Goal: Ask a question

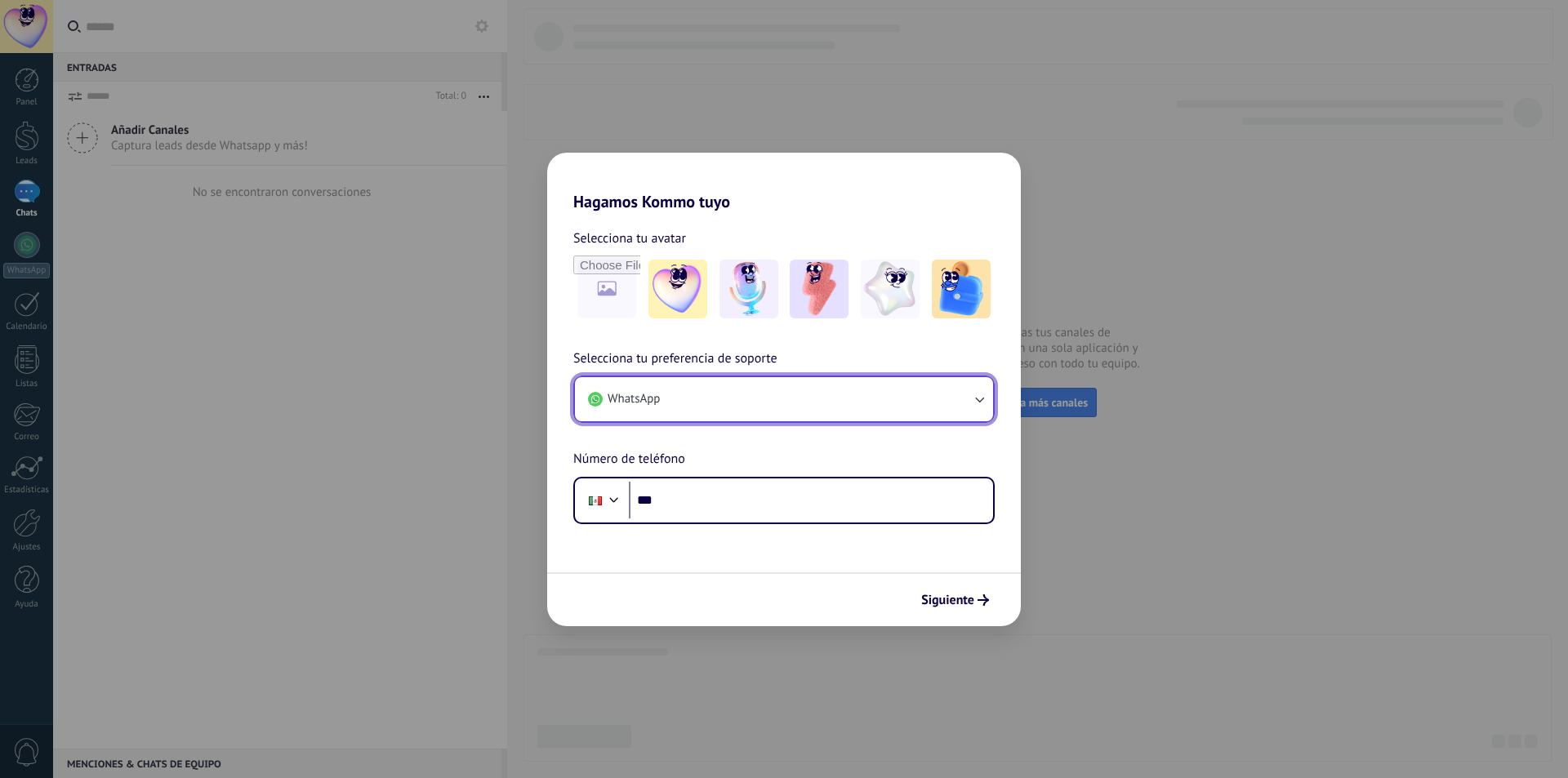
click at [834, 389] on button "WhatsApp" at bounding box center [784, 399] width 418 height 44
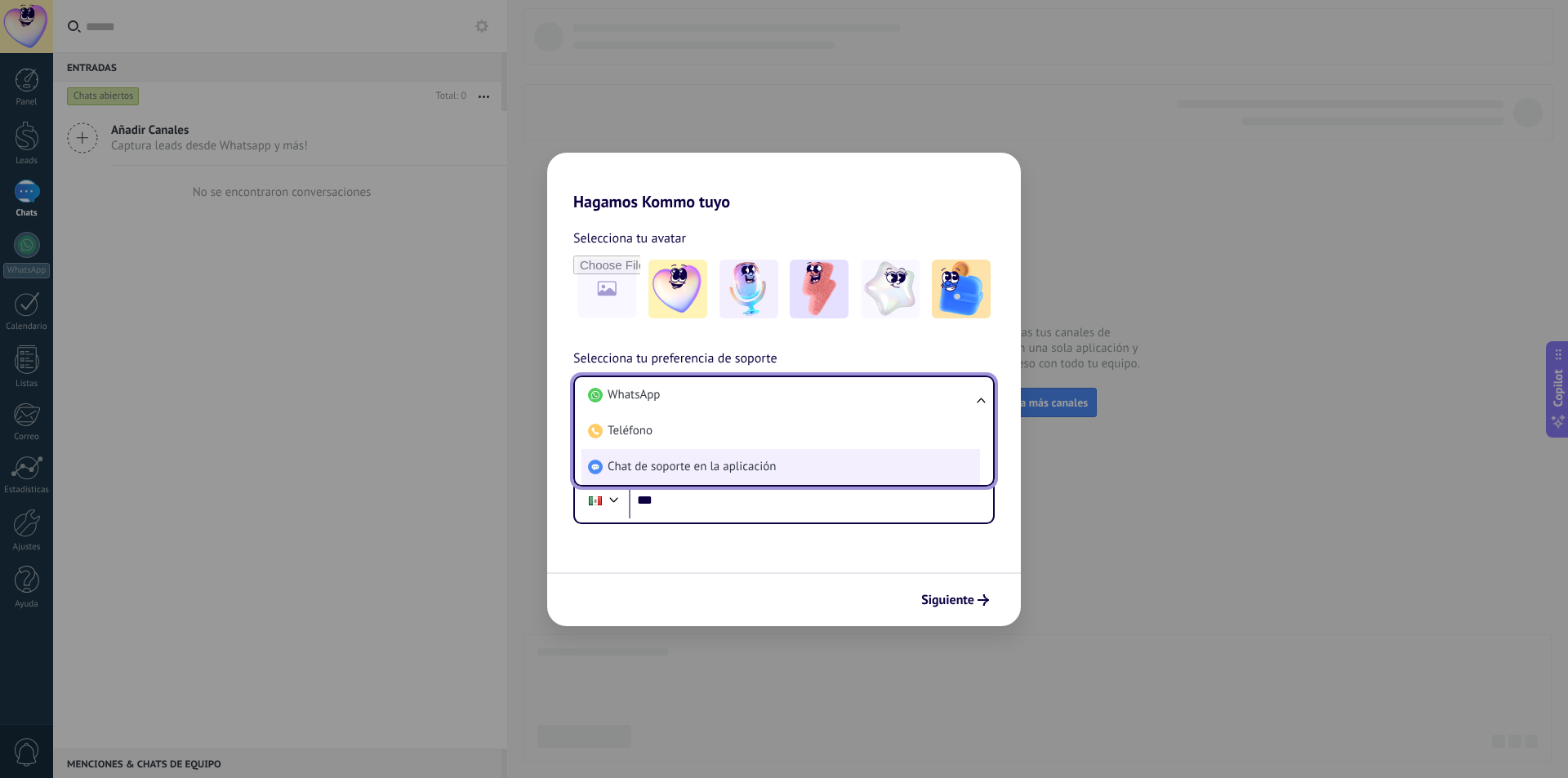
click at [771, 478] on li "Chat de soporte en la aplicación" at bounding box center [781, 467] width 398 height 36
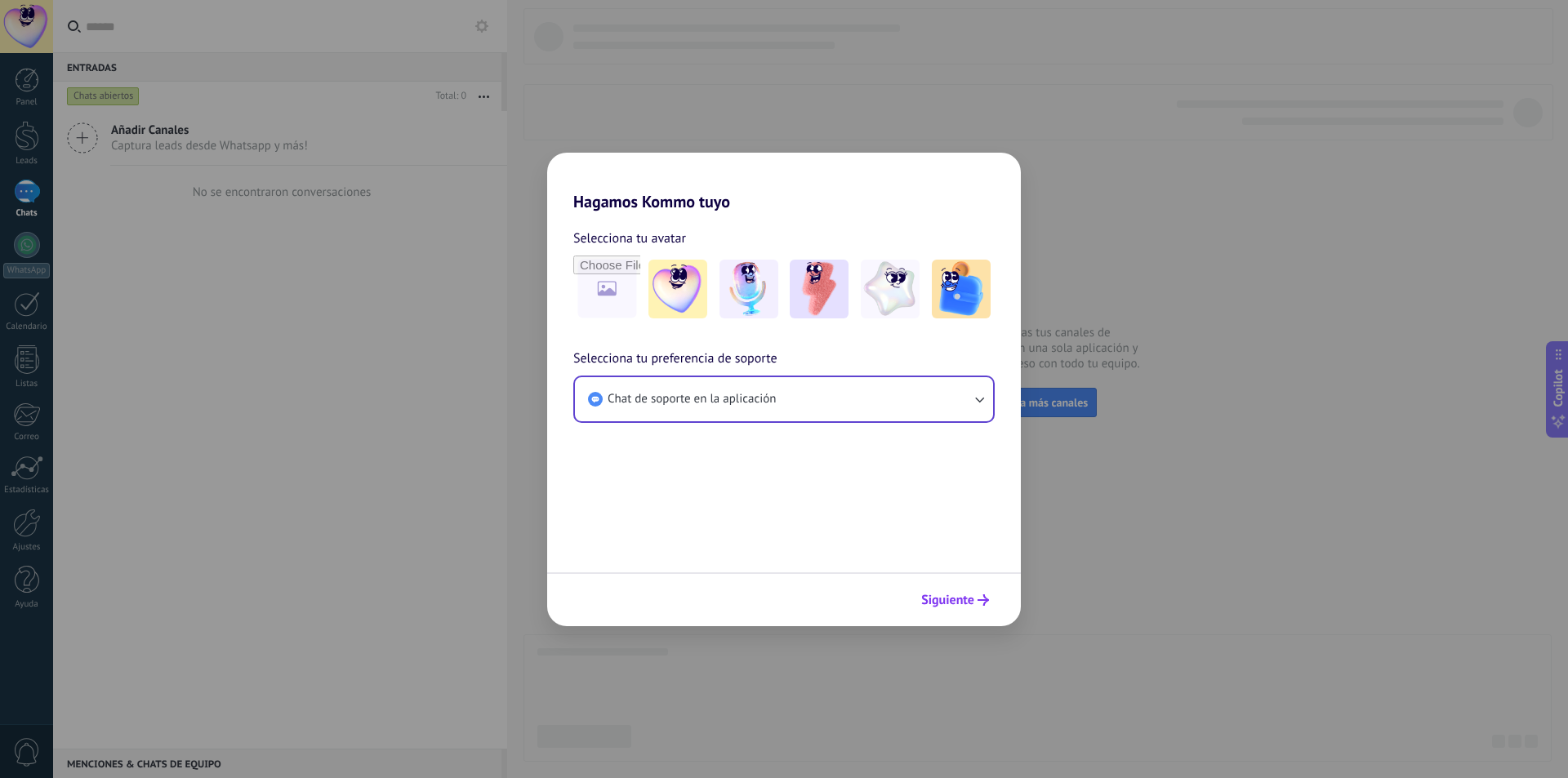
click at [933, 591] on button "Siguiente" at bounding box center [955, 600] width 82 height 28
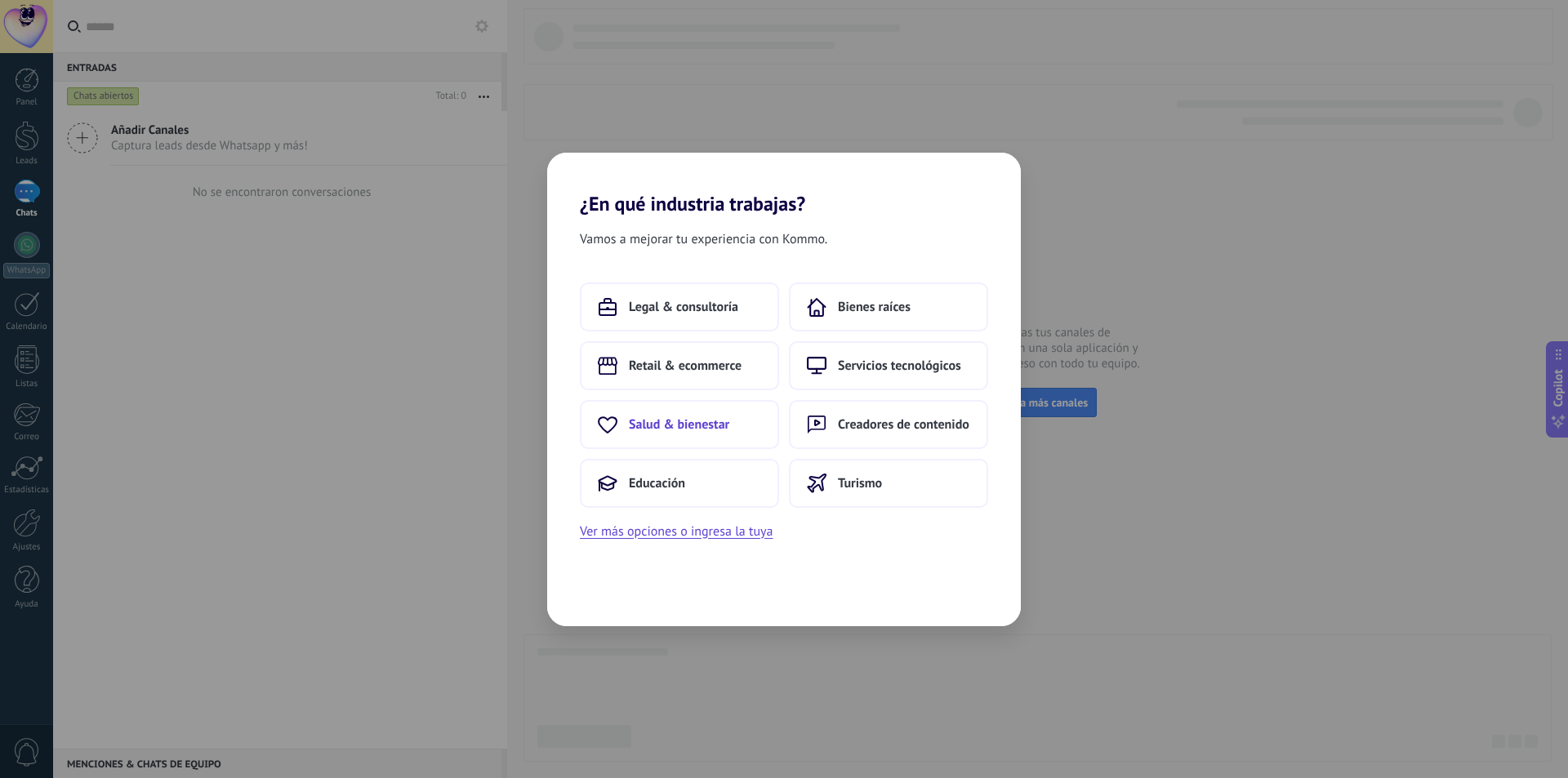
click at [722, 420] on span "Salud & bienestar" at bounding box center [679, 424] width 100 height 16
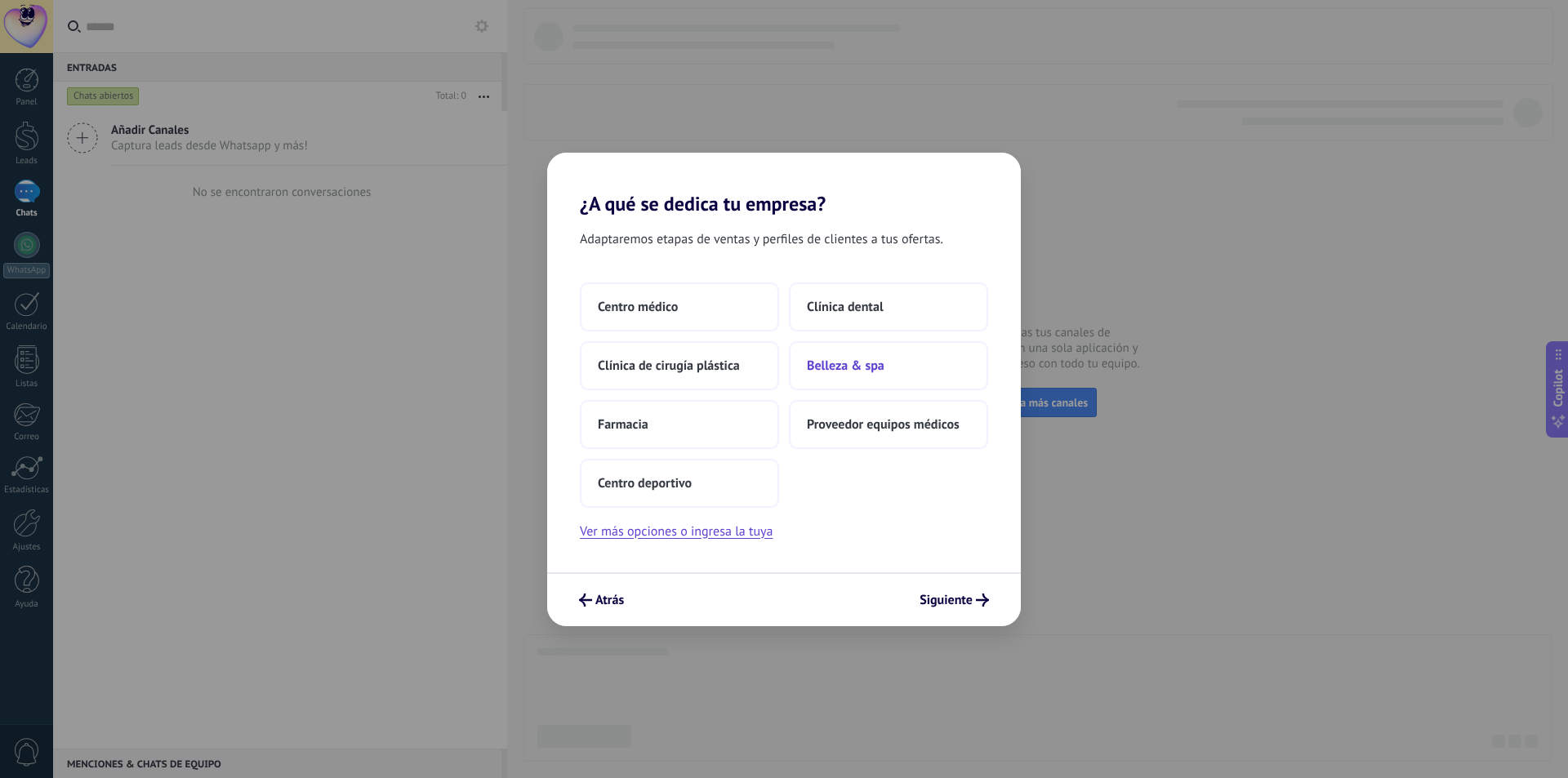
click at [834, 359] on span "Belleza & spa" at bounding box center [846, 365] width 78 height 16
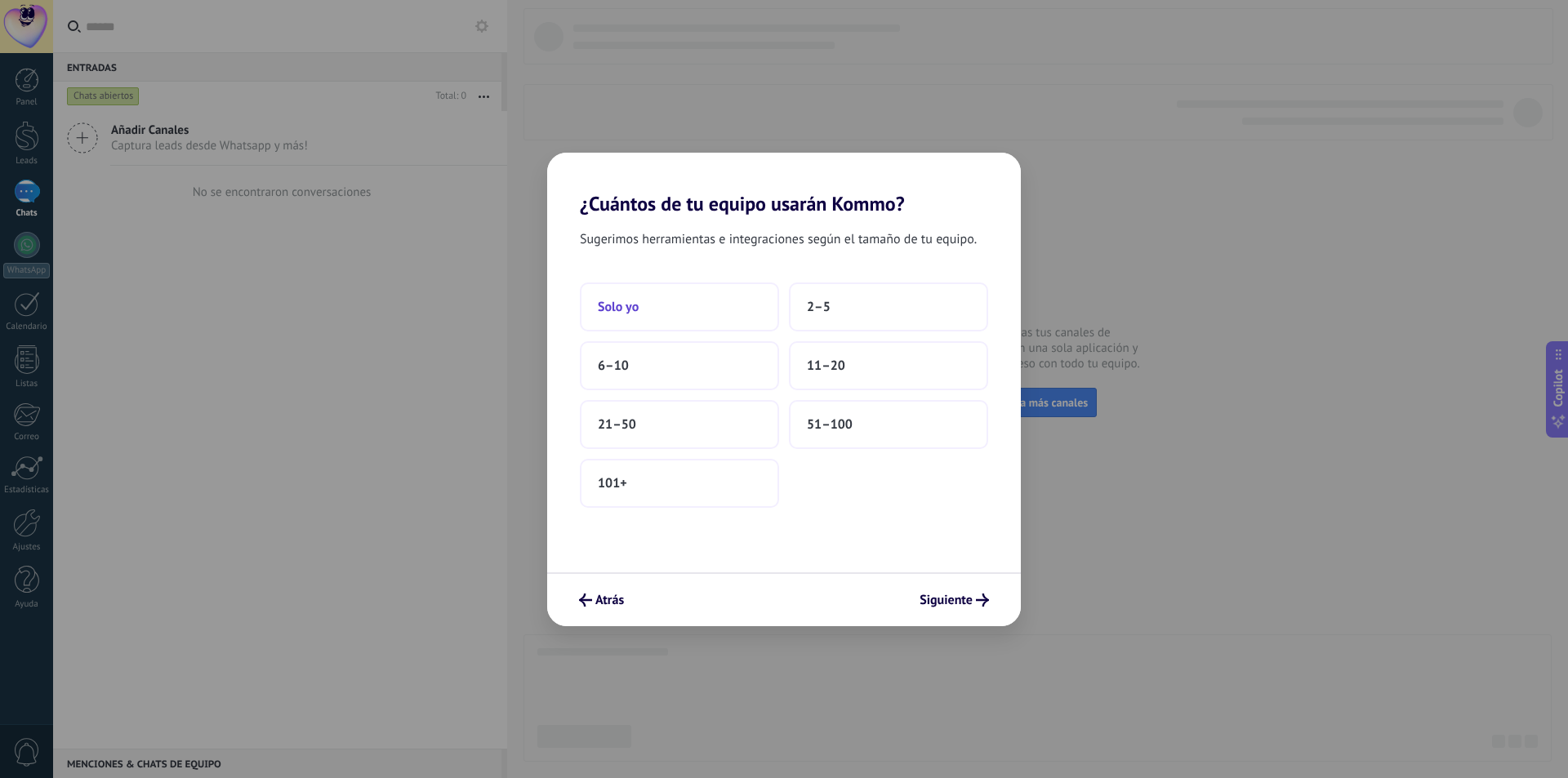
click at [612, 308] on span "Solo yo" at bounding box center [618, 307] width 41 height 16
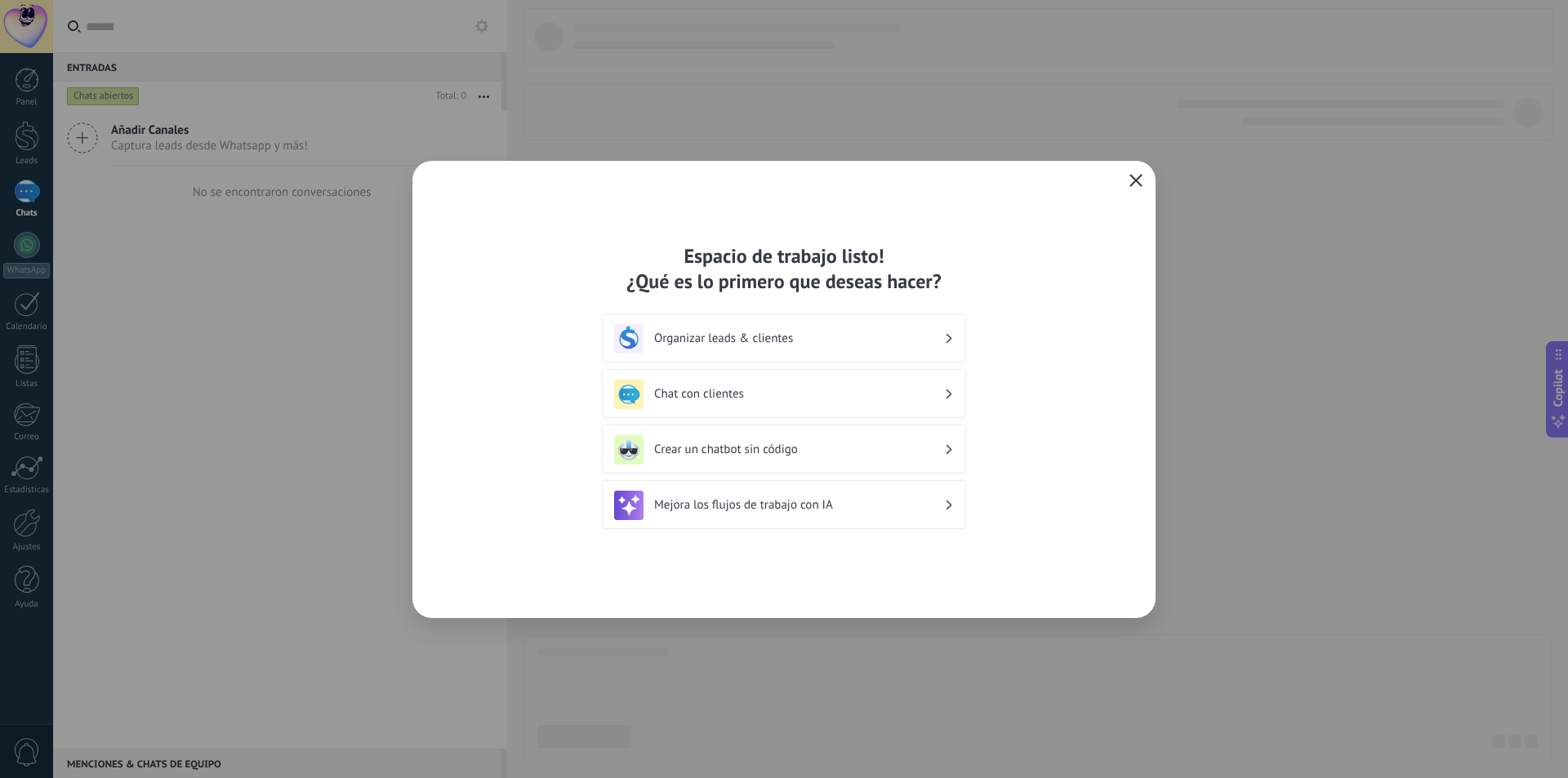
click at [1136, 180] on use "button" at bounding box center [1136, 180] width 13 height 13
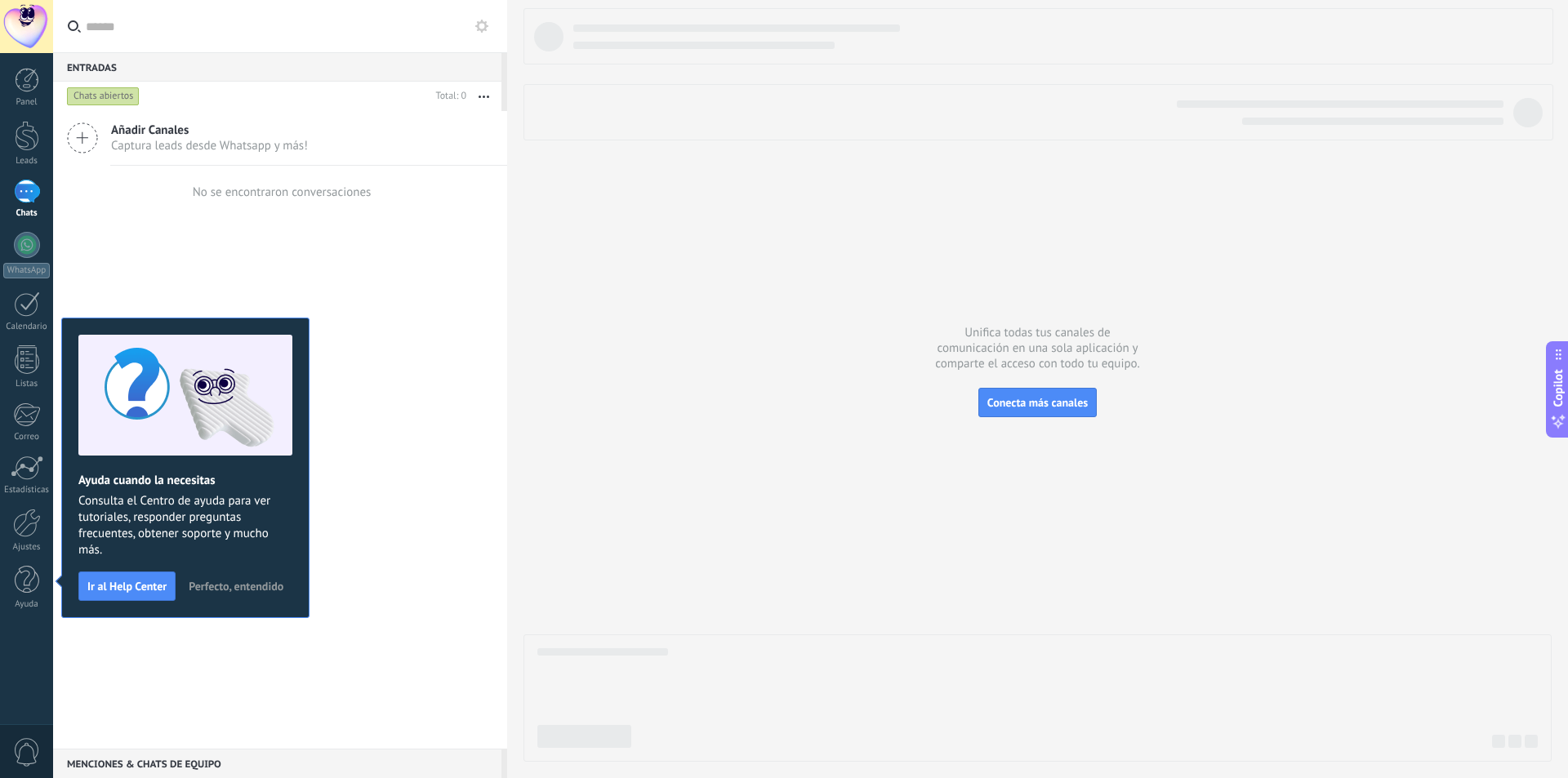
click at [585, 513] on div at bounding box center [1037, 384] width 1028 height 754
click at [18, 34] on div at bounding box center [26, 26] width 53 height 53
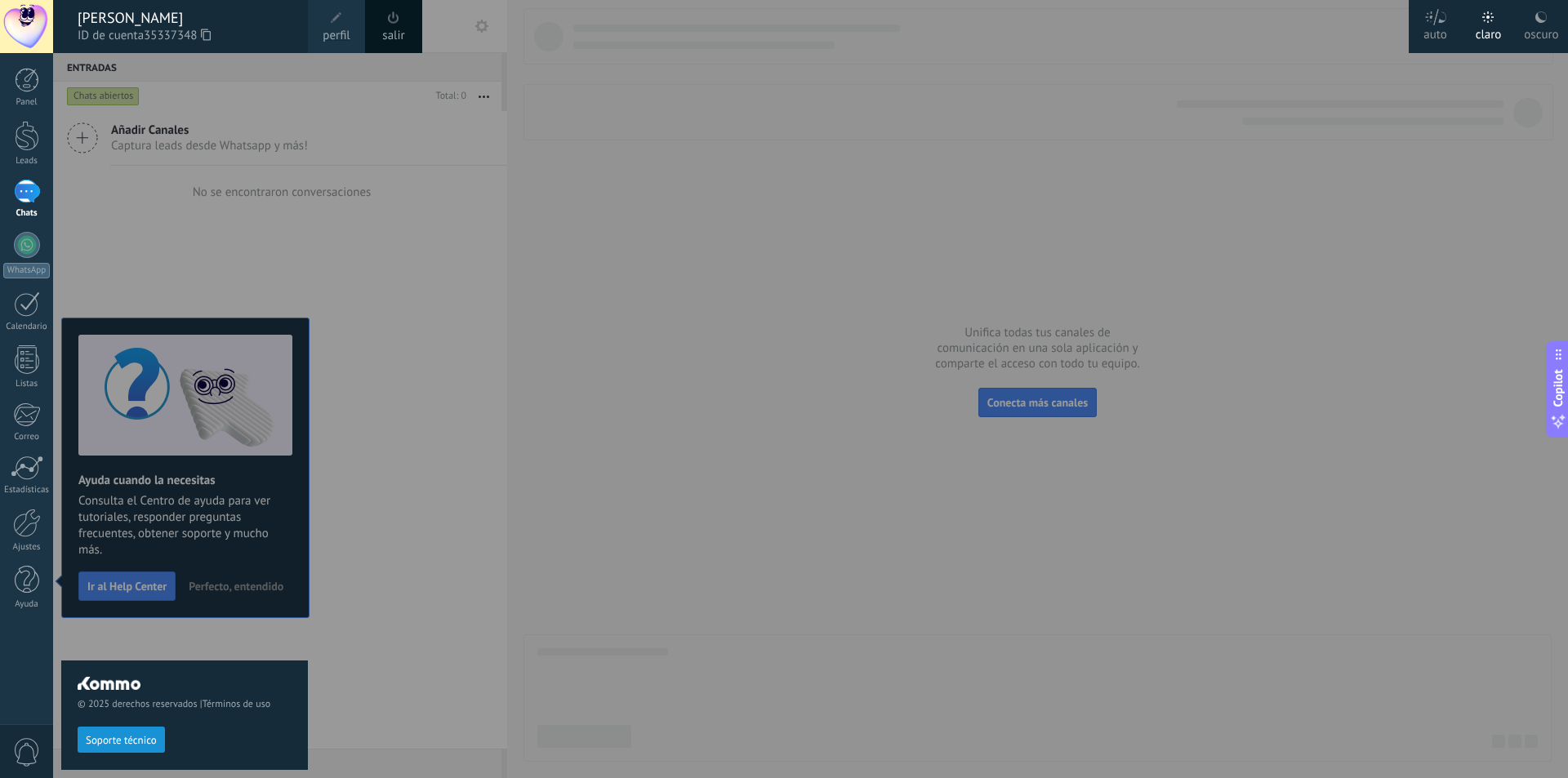
click at [388, 27] on link "salir" at bounding box center [393, 36] width 22 height 18
